Goal: Task Accomplishment & Management: Complete application form

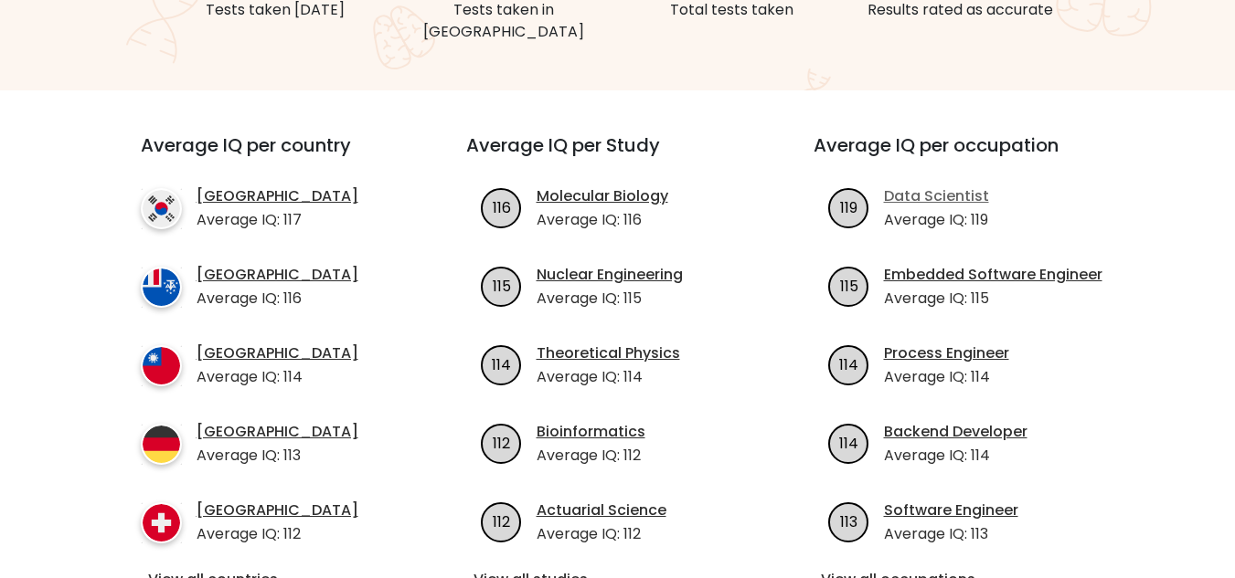
scroll to position [366, 0]
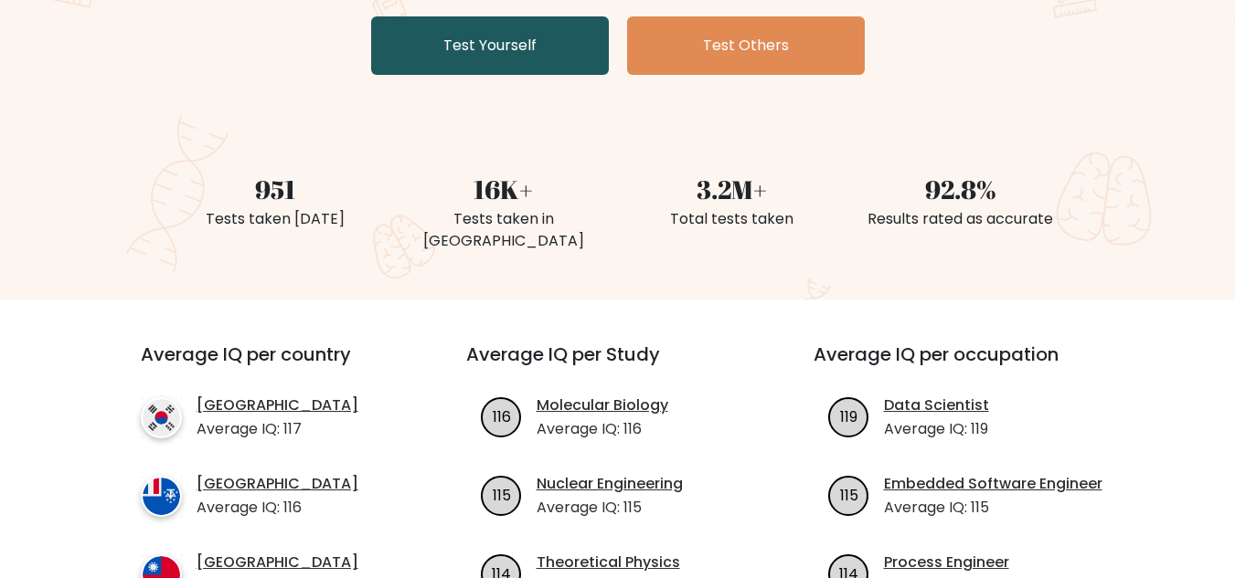
click at [498, 58] on link "Test Yourself" at bounding box center [490, 45] width 238 height 58
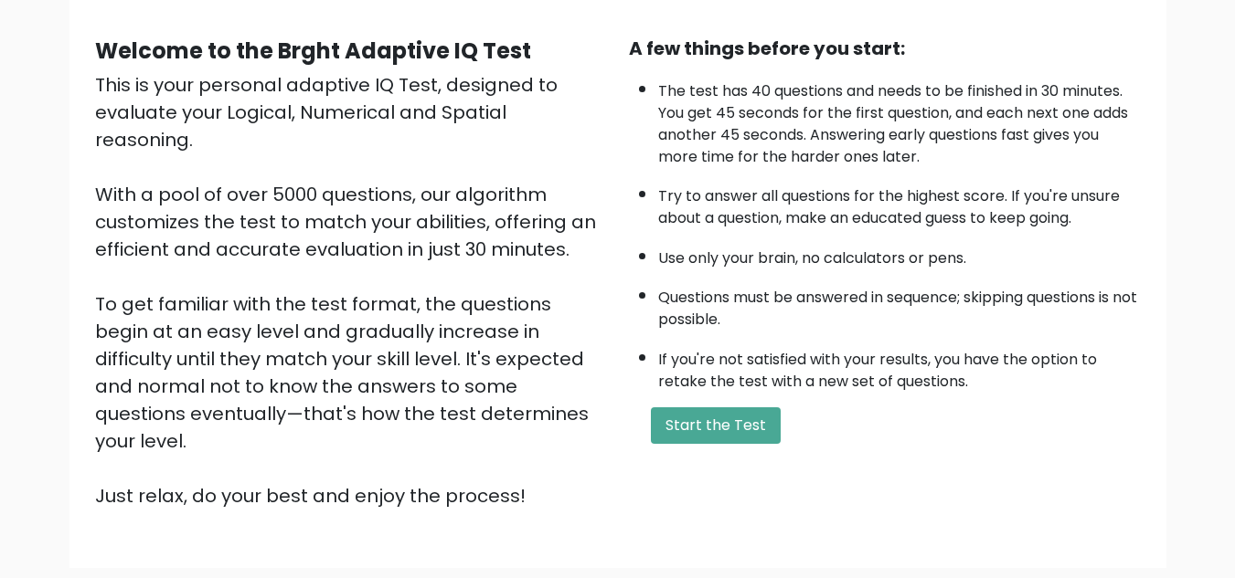
scroll to position [183, 0]
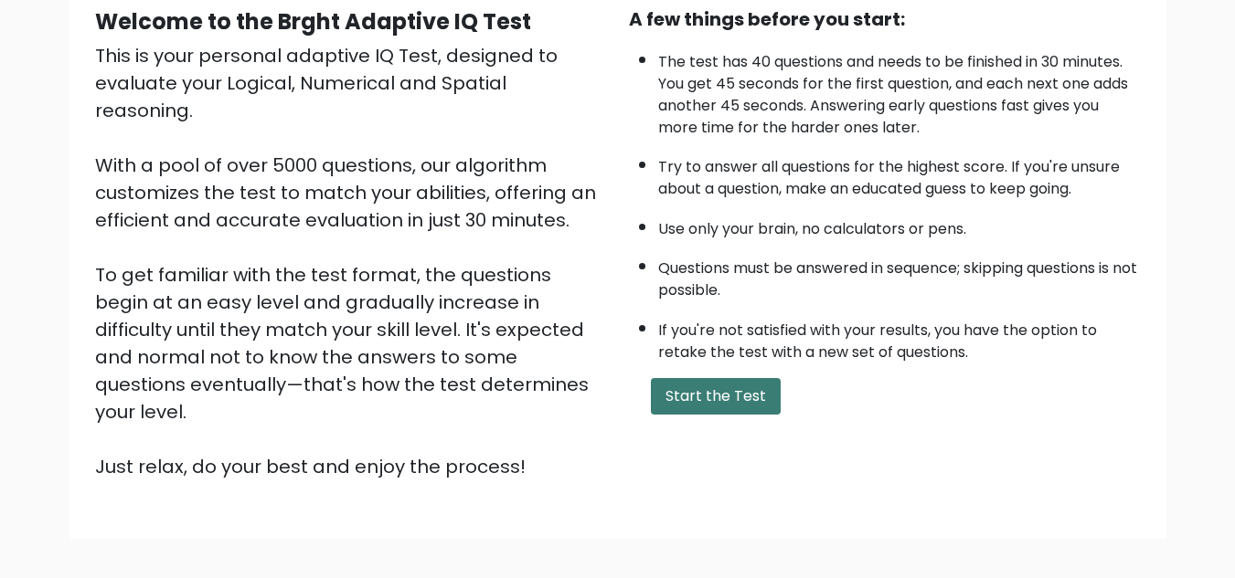
click at [704, 389] on button "Start the Test" at bounding box center [716, 396] width 130 height 37
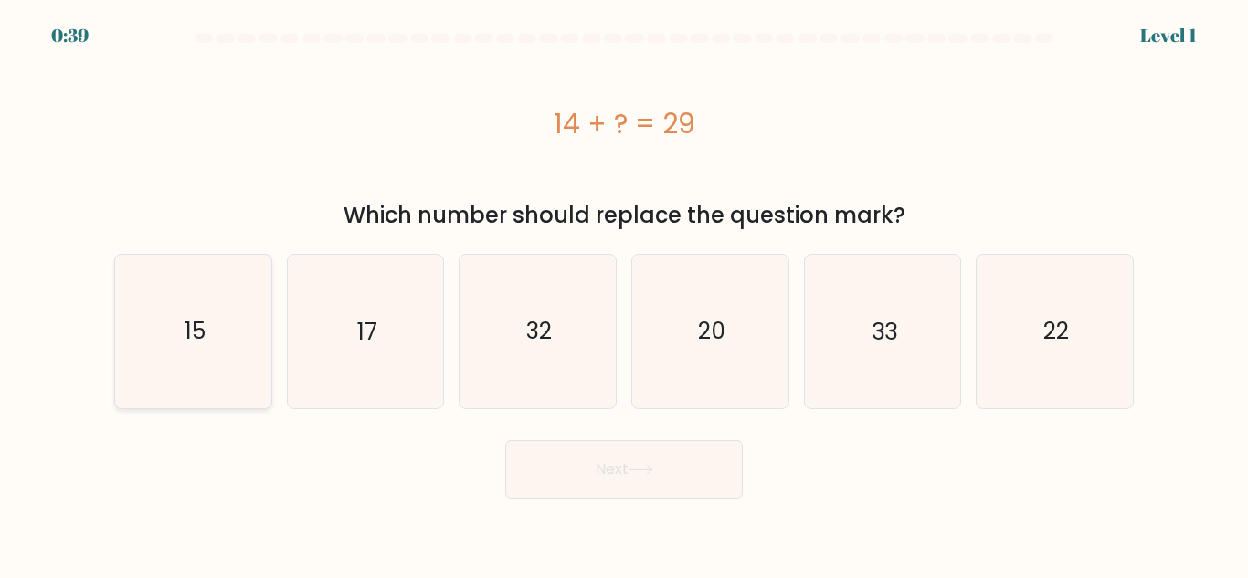
click at [186, 319] on text "15" at bounding box center [194, 331] width 21 height 32
click at [624, 294] on input "a. 15" at bounding box center [624, 292] width 1 height 5
radio input "true"
click at [716, 461] on button "Next" at bounding box center [624, 469] width 238 height 58
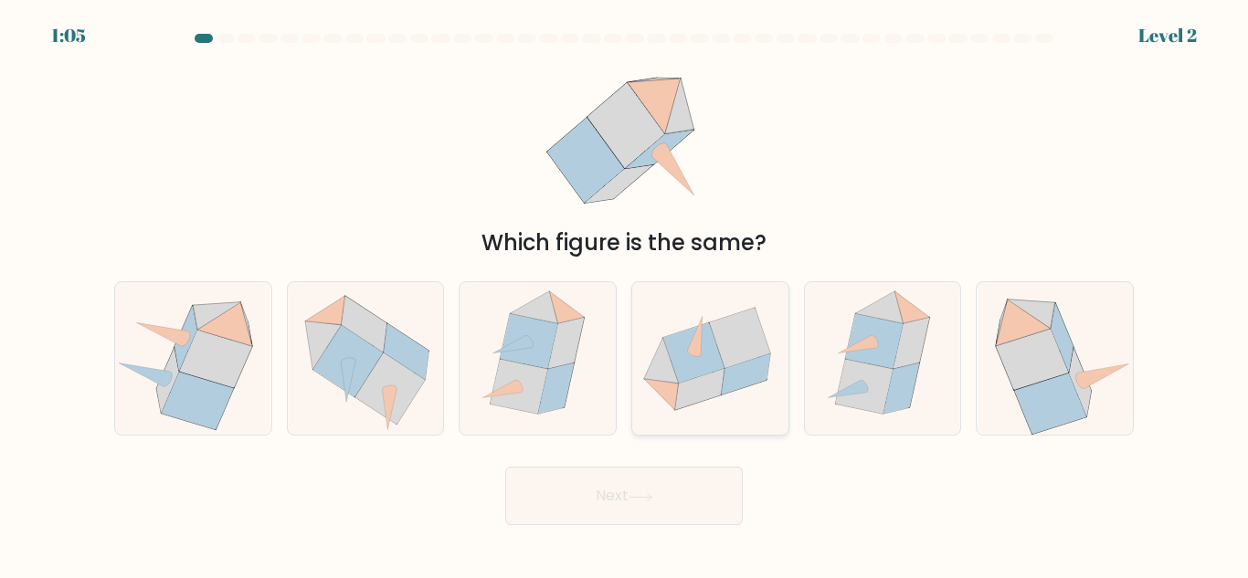
click at [716, 353] on icon at bounding box center [693, 353] width 61 height 60
click at [625, 294] on input "d." at bounding box center [624, 292] width 1 height 5
radio input "true"
click at [647, 491] on button "Next" at bounding box center [624, 496] width 238 height 58
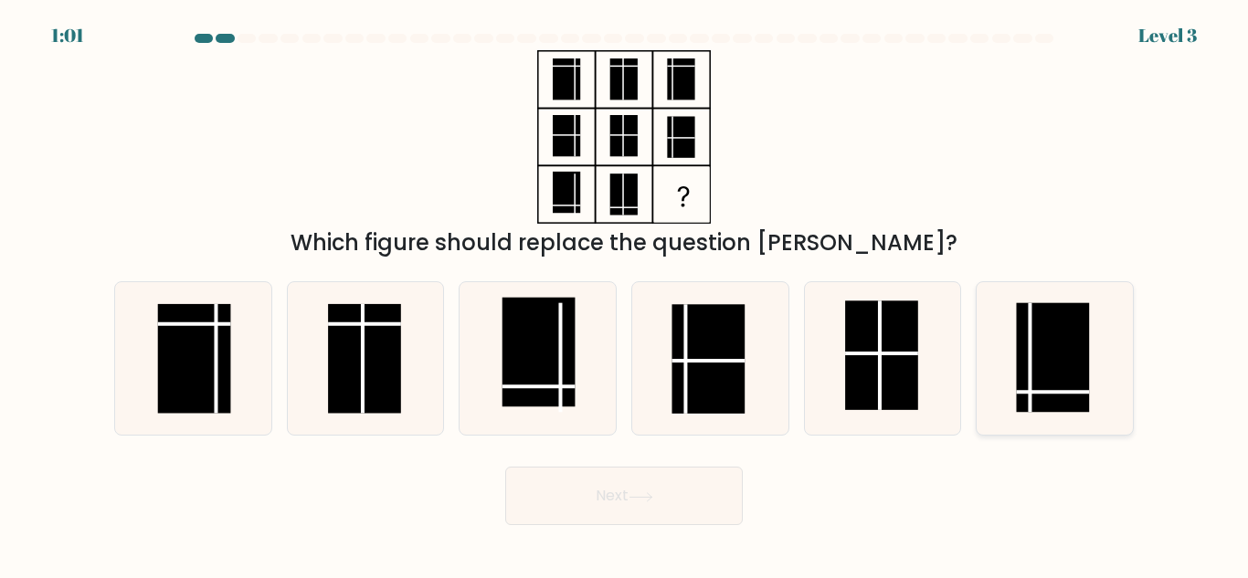
click at [1027, 362] on rect at bounding box center [1053, 358] width 73 height 110
click at [625, 294] on input "f." at bounding box center [624, 292] width 1 height 5
radio input "true"
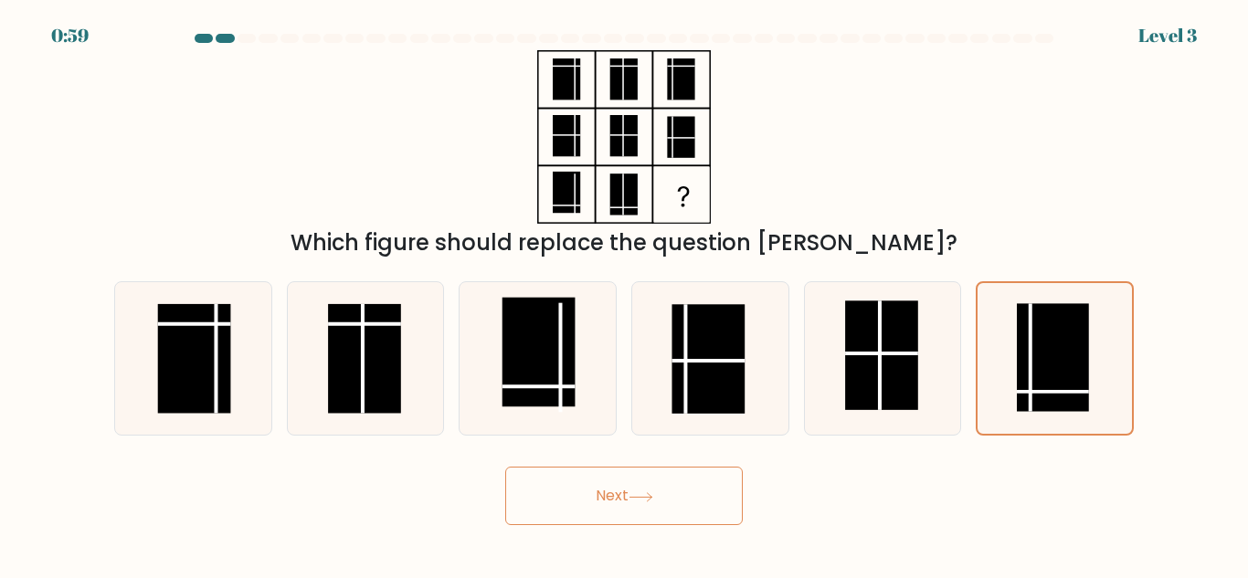
drag, startPoint x: 640, startPoint y: 503, endPoint x: 676, endPoint y: 477, distance: 44.6
click at [641, 502] on button "Next" at bounding box center [624, 496] width 238 height 58
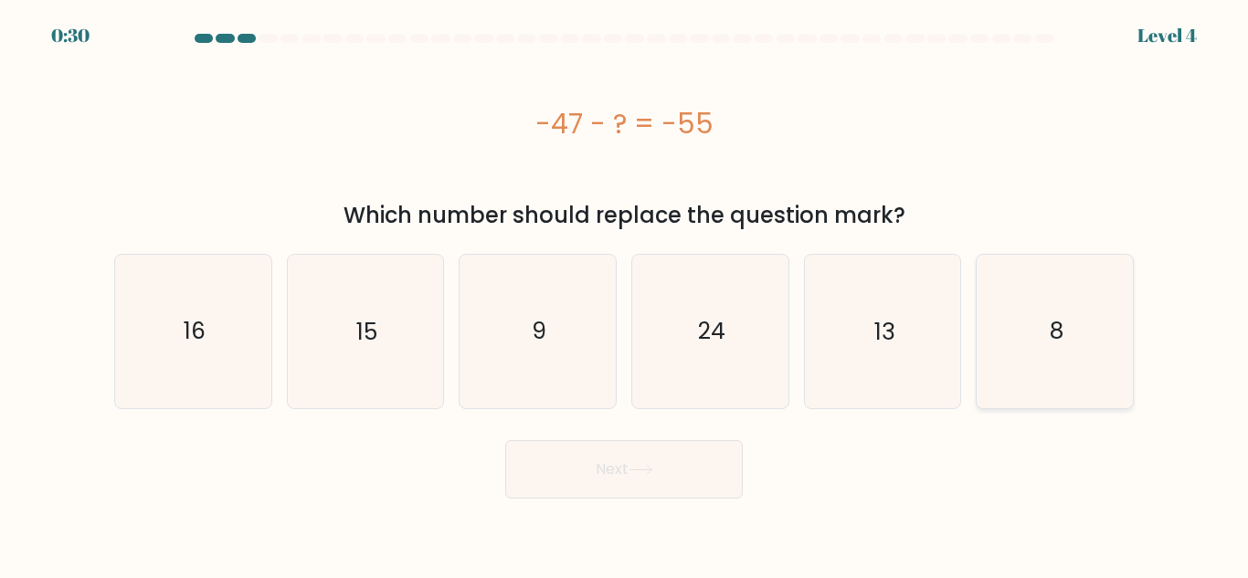
click at [1043, 330] on icon "8" at bounding box center [1055, 331] width 153 height 153
click at [625, 294] on input "f. 8" at bounding box center [624, 292] width 1 height 5
radio input "true"
click at [692, 462] on button "Next" at bounding box center [624, 469] width 238 height 58
